Goal: Task Accomplishment & Management: Manage account settings

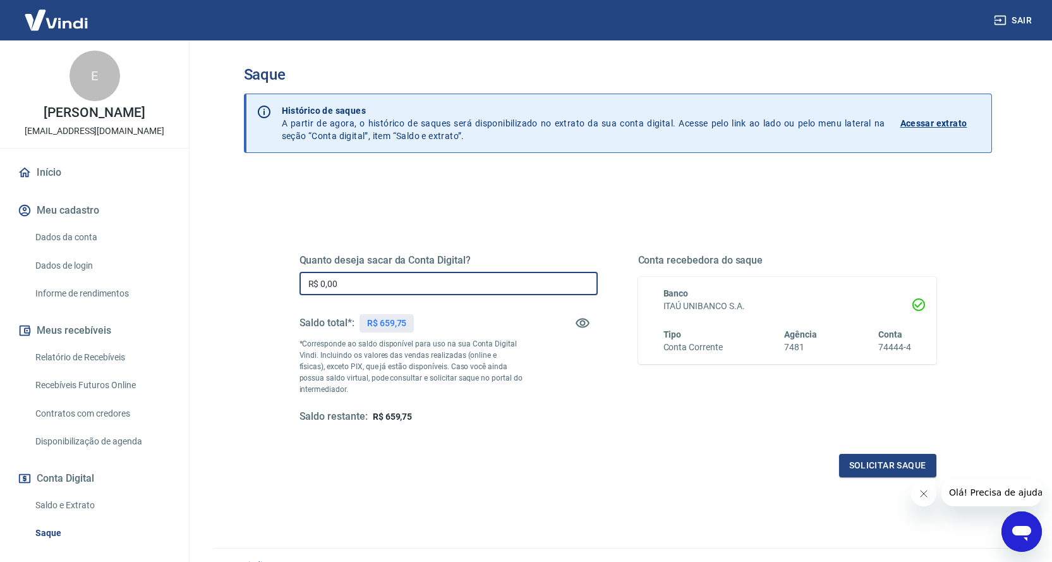
click at [443, 283] on input "R$ 0,00" at bounding box center [449, 283] width 298 height 23
type input "R$ 659,75"
click at [864, 464] on button "Solicitar saque" at bounding box center [887, 465] width 97 height 23
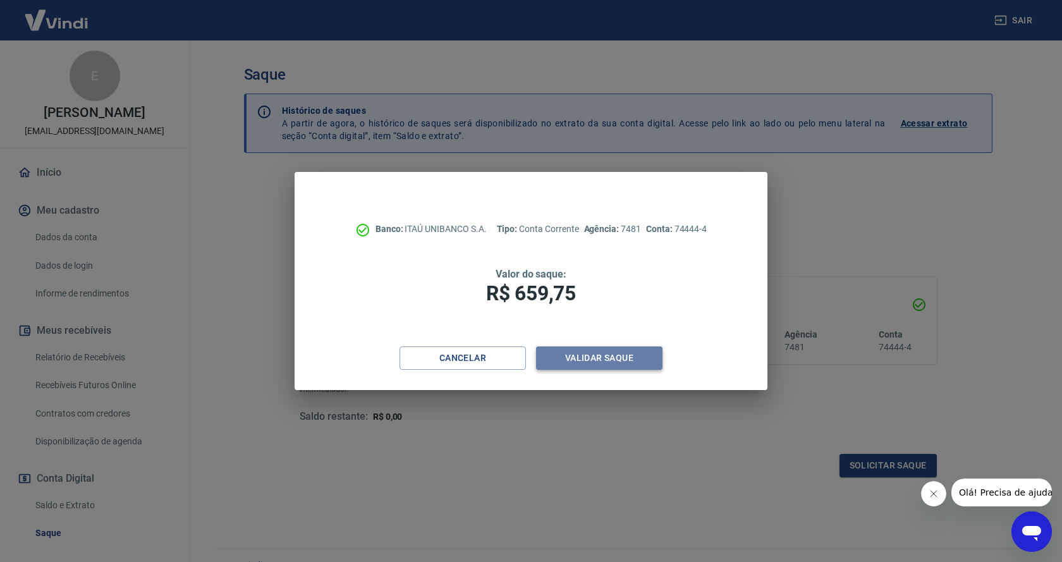
click at [620, 358] on button "Validar saque" at bounding box center [599, 357] width 126 height 23
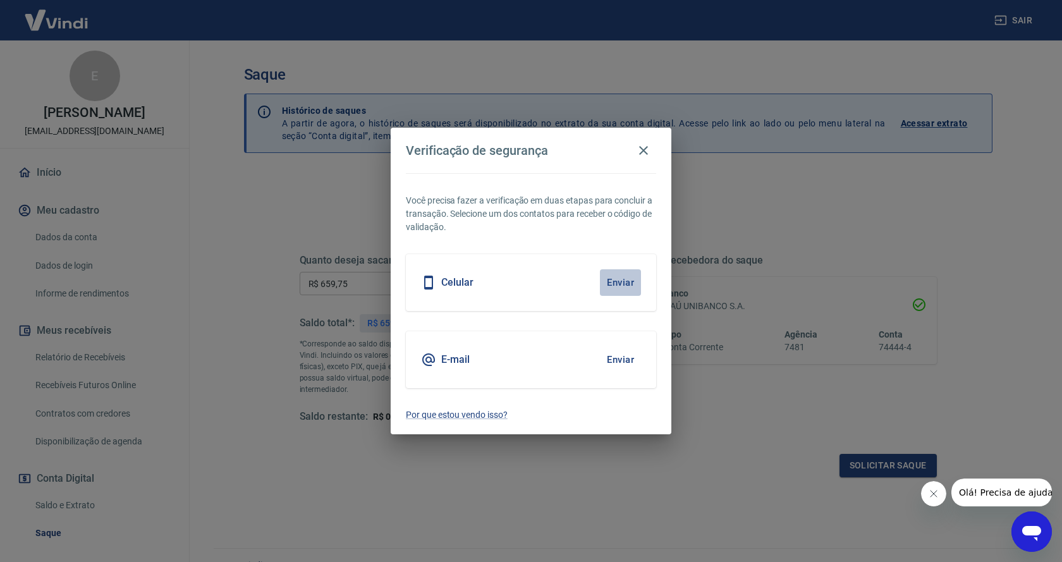
click at [626, 283] on button "Enviar" at bounding box center [620, 282] width 41 height 27
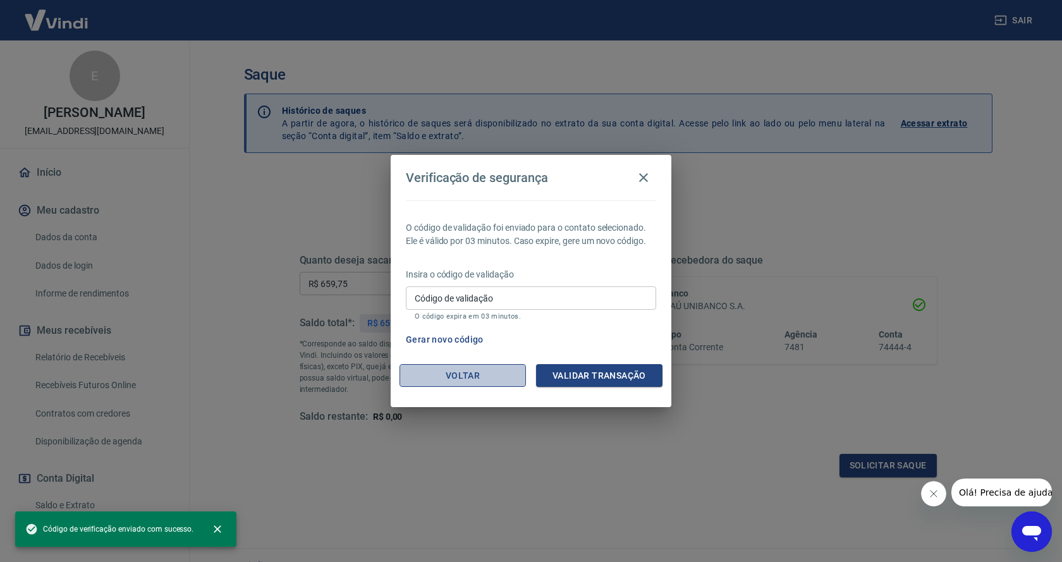
click at [459, 379] on button "Voltar" at bounding box center [462, 375] width 126 height 23
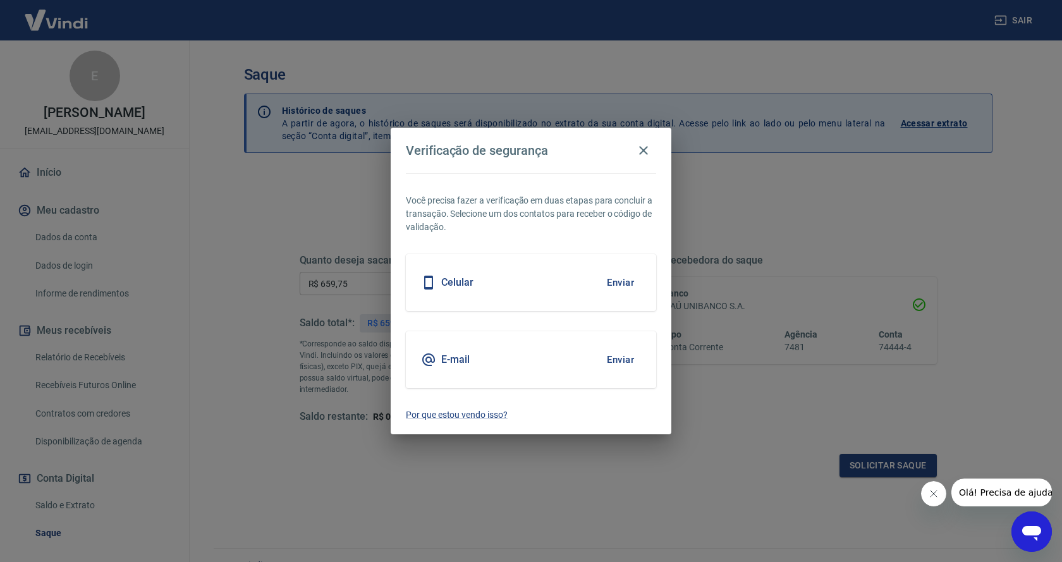
click at [621, 356] on button "Enviar" at bounding box center [620, 359] width 41 height 27
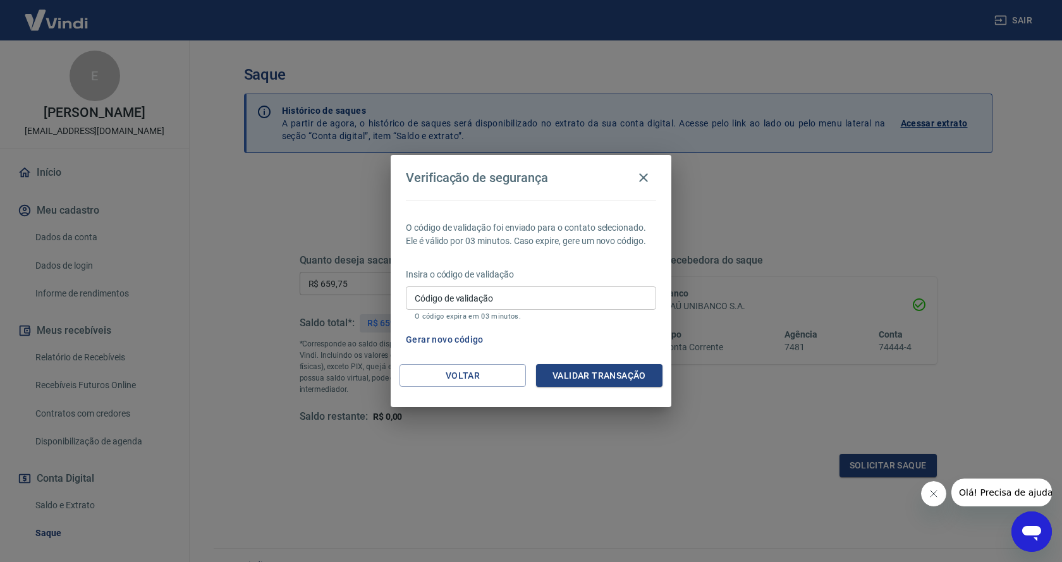
click at [480, 305] on input "Código de validação" at bounding box center [531, 297] width 250 height 23
type input "768838"
click at [612, 367] on button "Validar transação" at bounding box center [599, 375] width 126 height 23
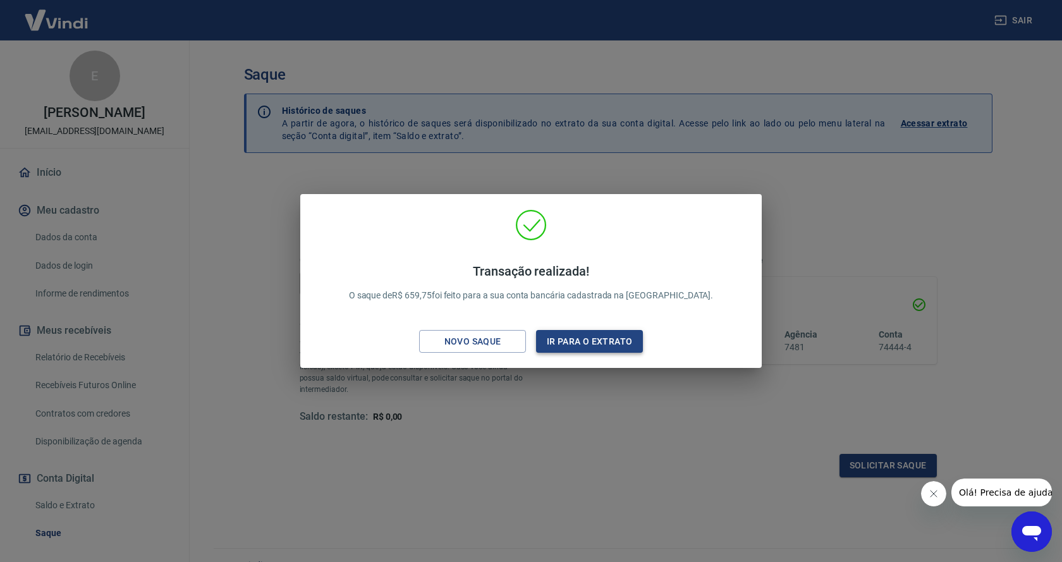
click at [603, 341] on button "Ir para o extrato" at bounding box center [589, 341] width 107 height 23
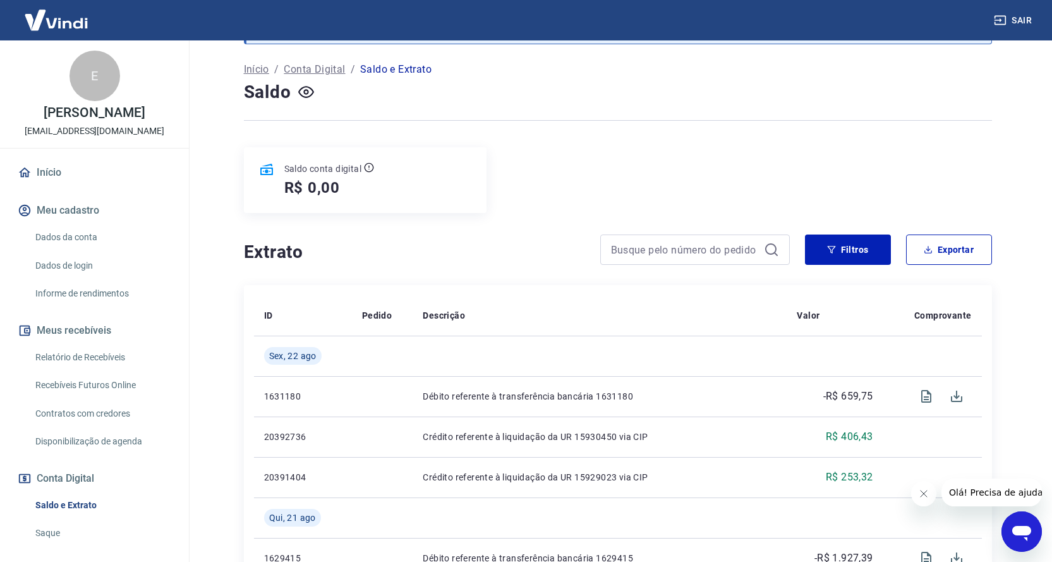
scroll to position [126, 0]
